Goal: Task Accomplishment & Management: Manage account settings

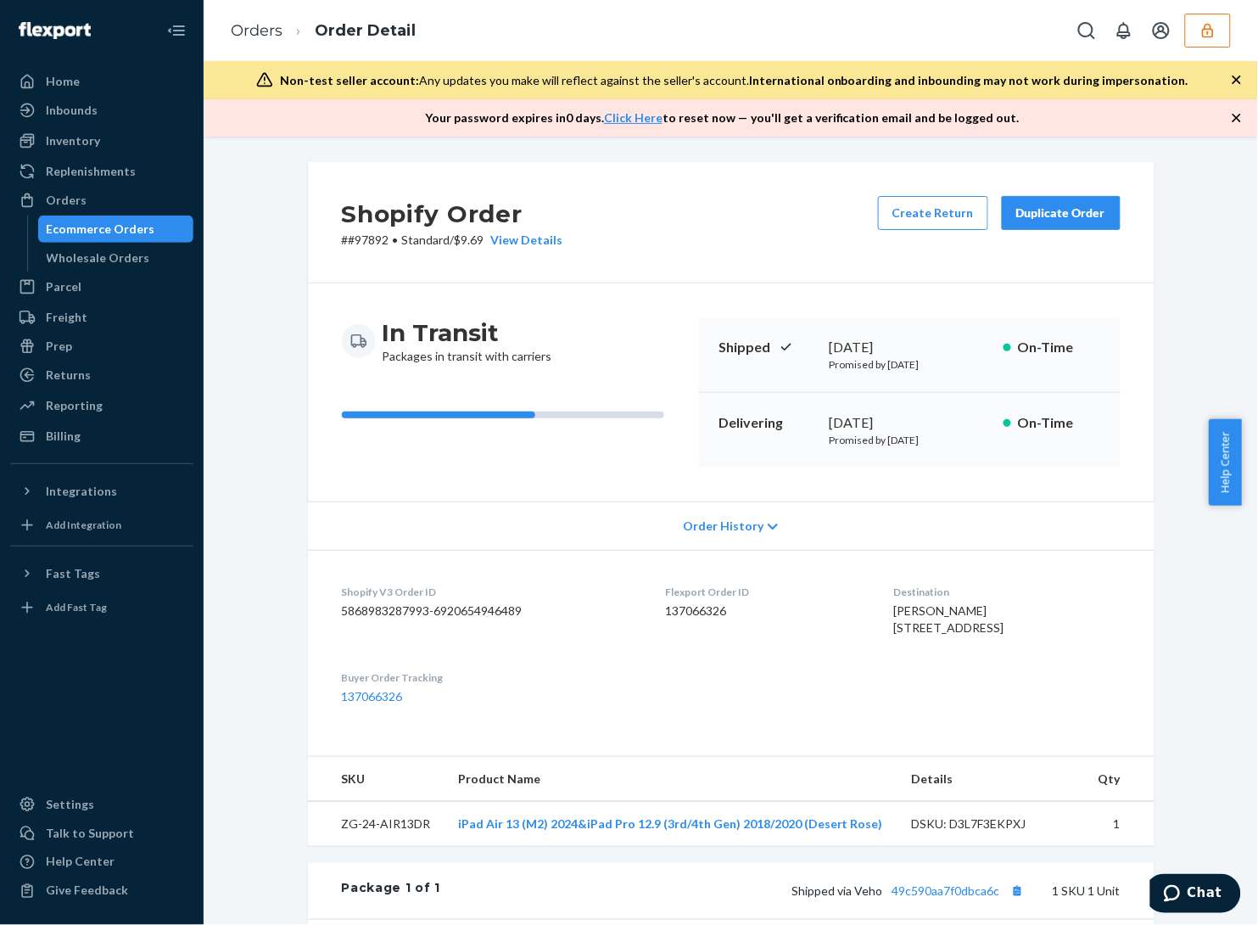
click at [1198, 41] on button "button" at bounding box center [1208, 31] width 46 height 34
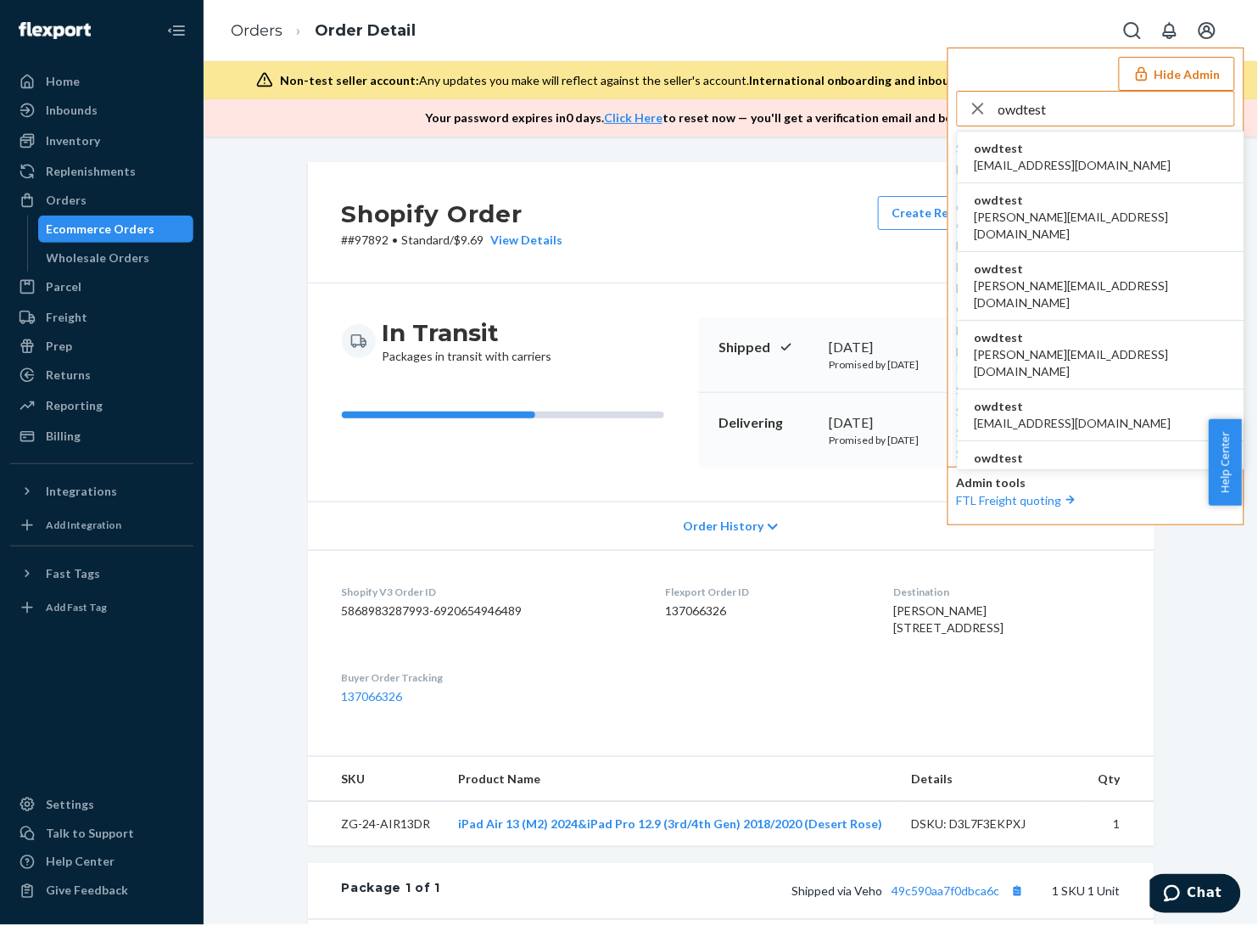
type input "owdtest"
click at [1139, 153] on li "owdtest [EMAIL_ADDRESS][DOMAIN_NAME]" at bounding box center [1101, 158] width 287 height 52
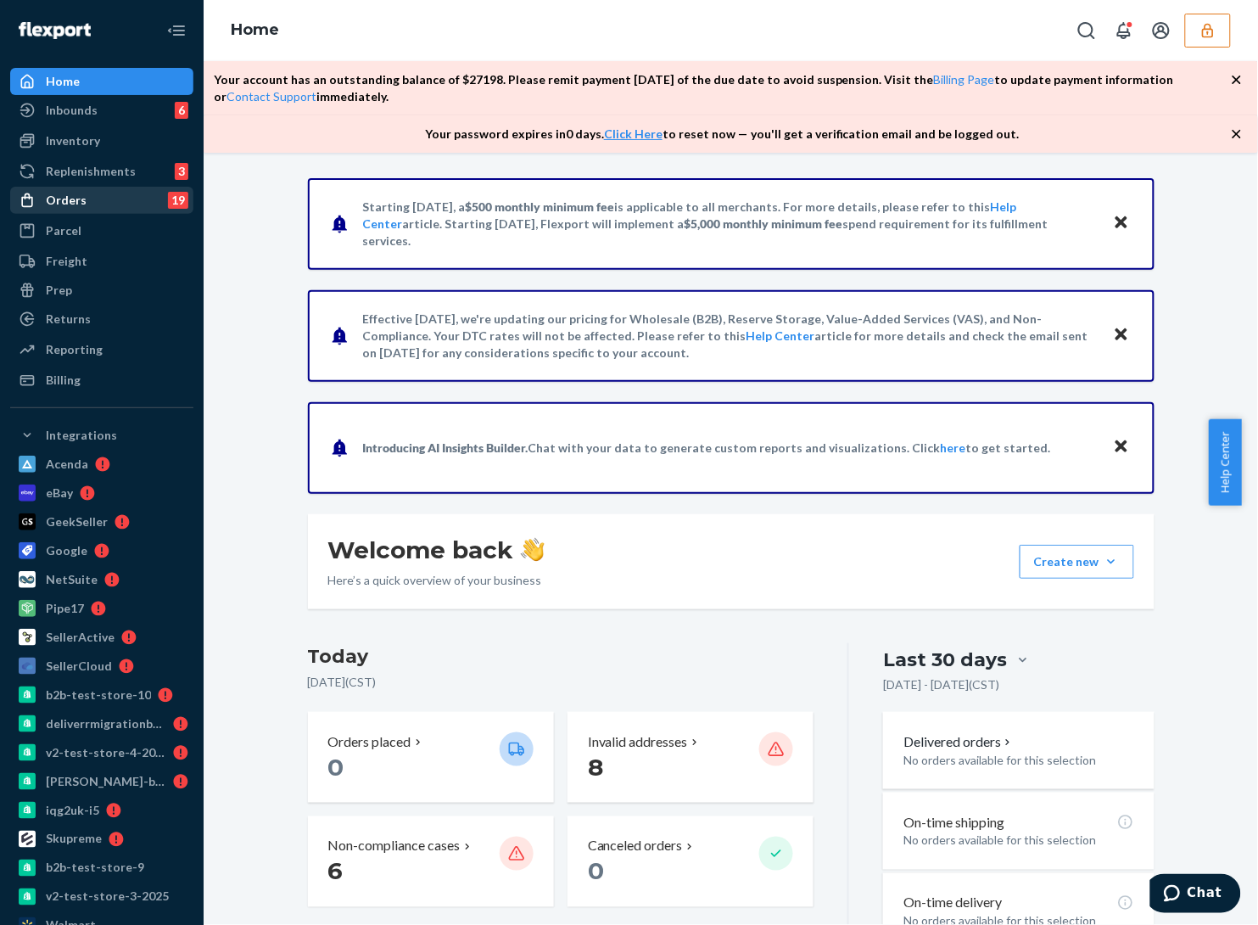
click at [68, 201] on div "Orders" at bounding box center [66, 200] width 41 height 17
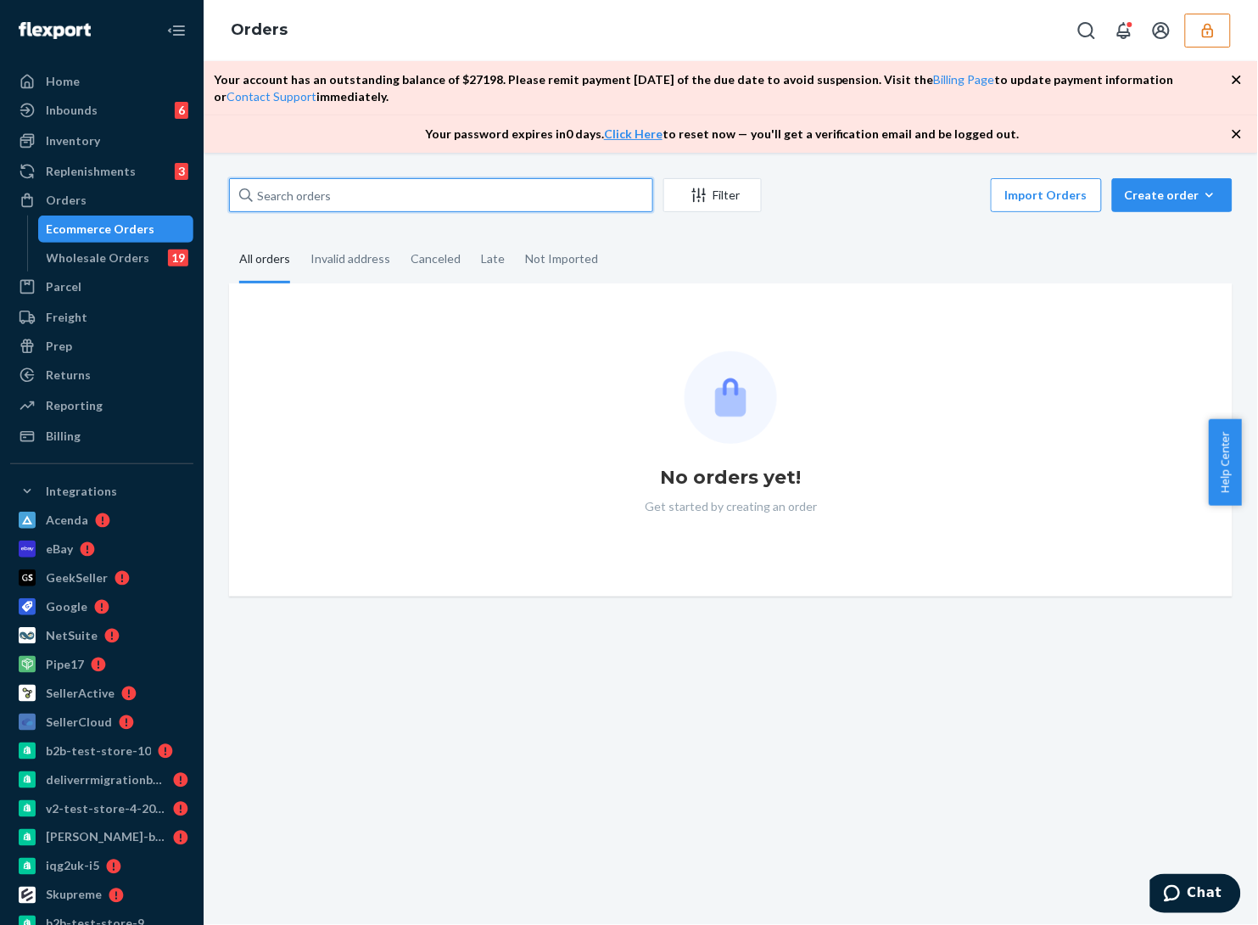
click at [430, 200] on input "text" at bounding box center [441, 195] width 424 height 34
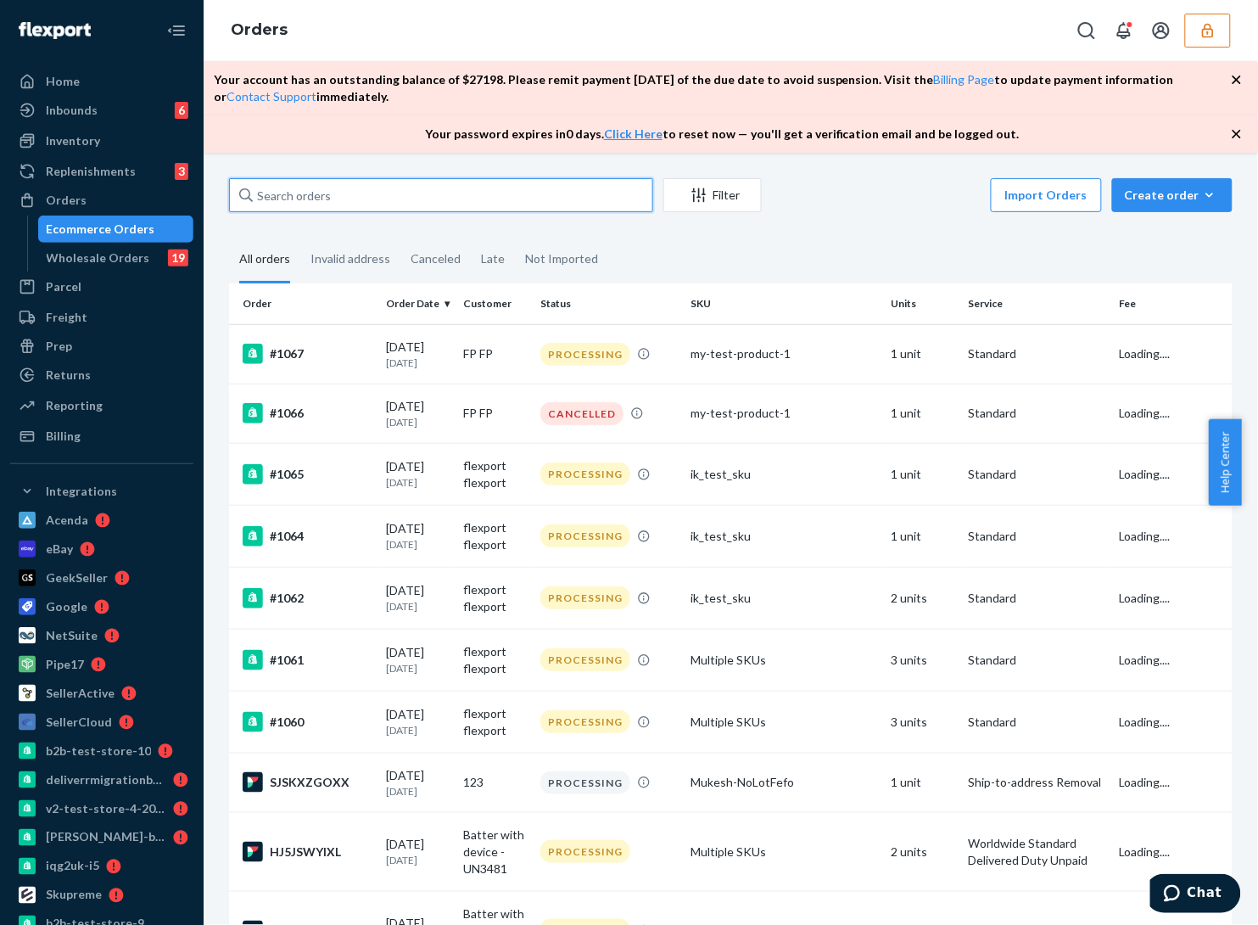
paste input "136811711"
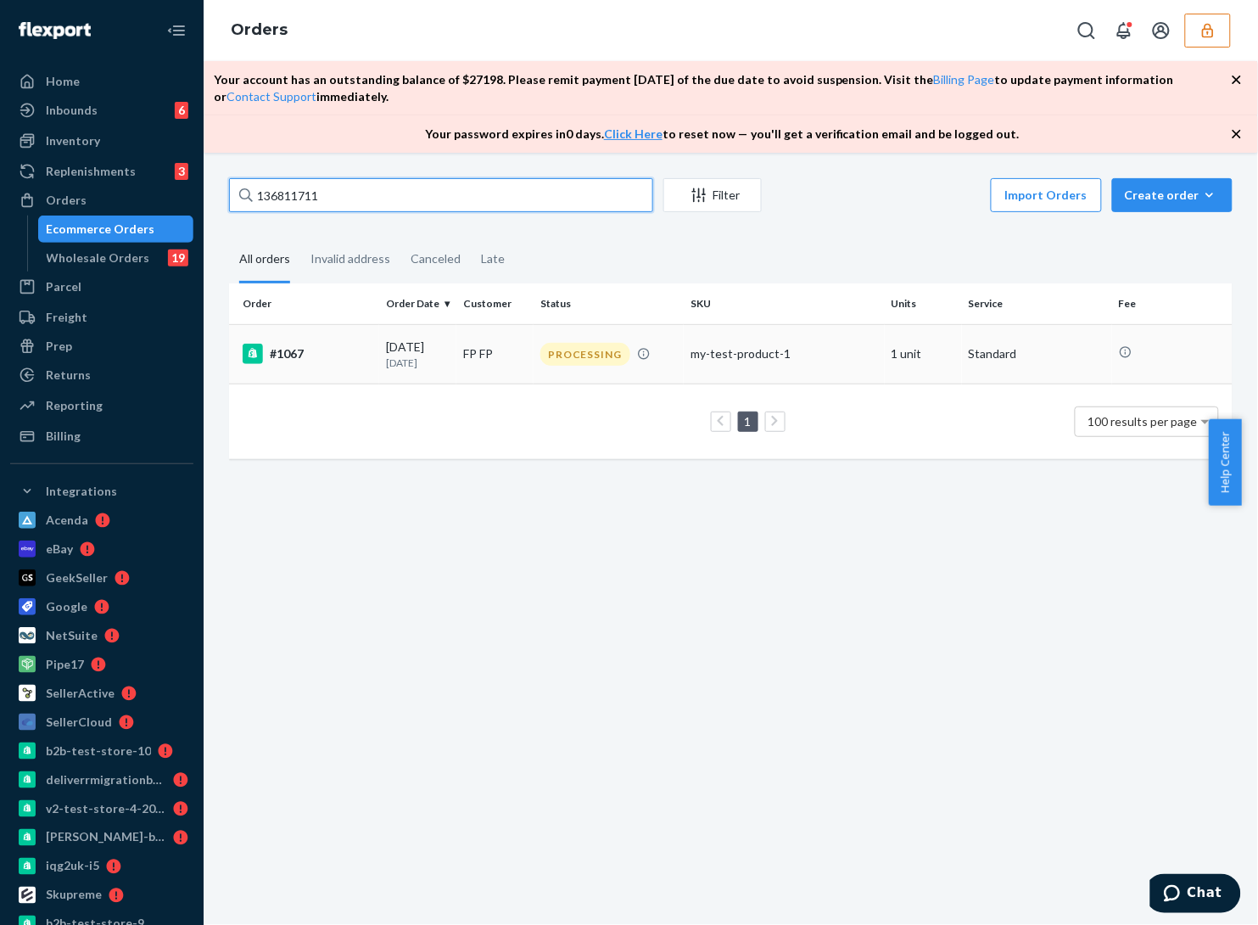
type input "136811711"
click at [806, 356] on div "my-test-product-1" at bounding box center [784, 353] width 187 height 17
